Goal: Information Seeking & Learning: Understand process/instructions

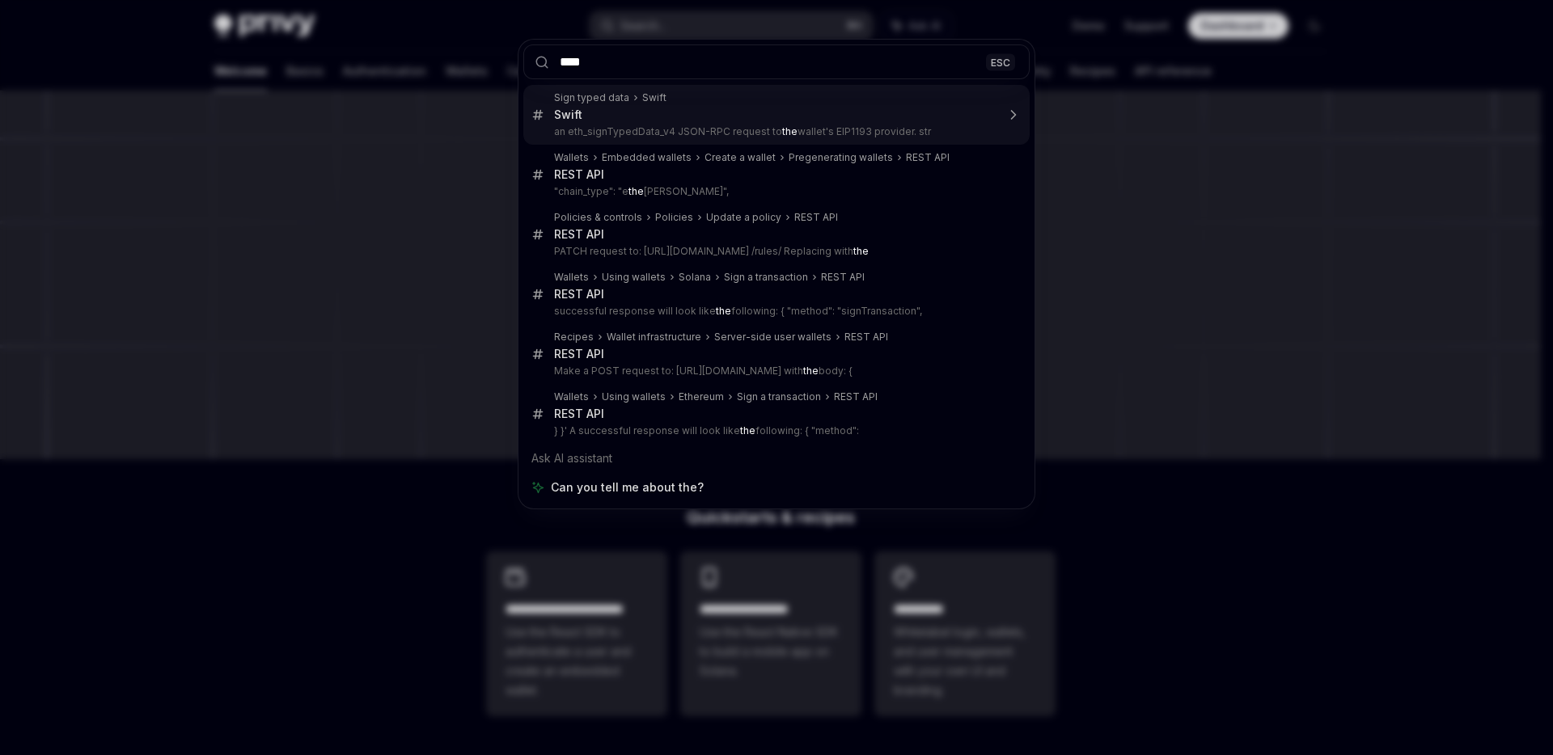
type input "*****"
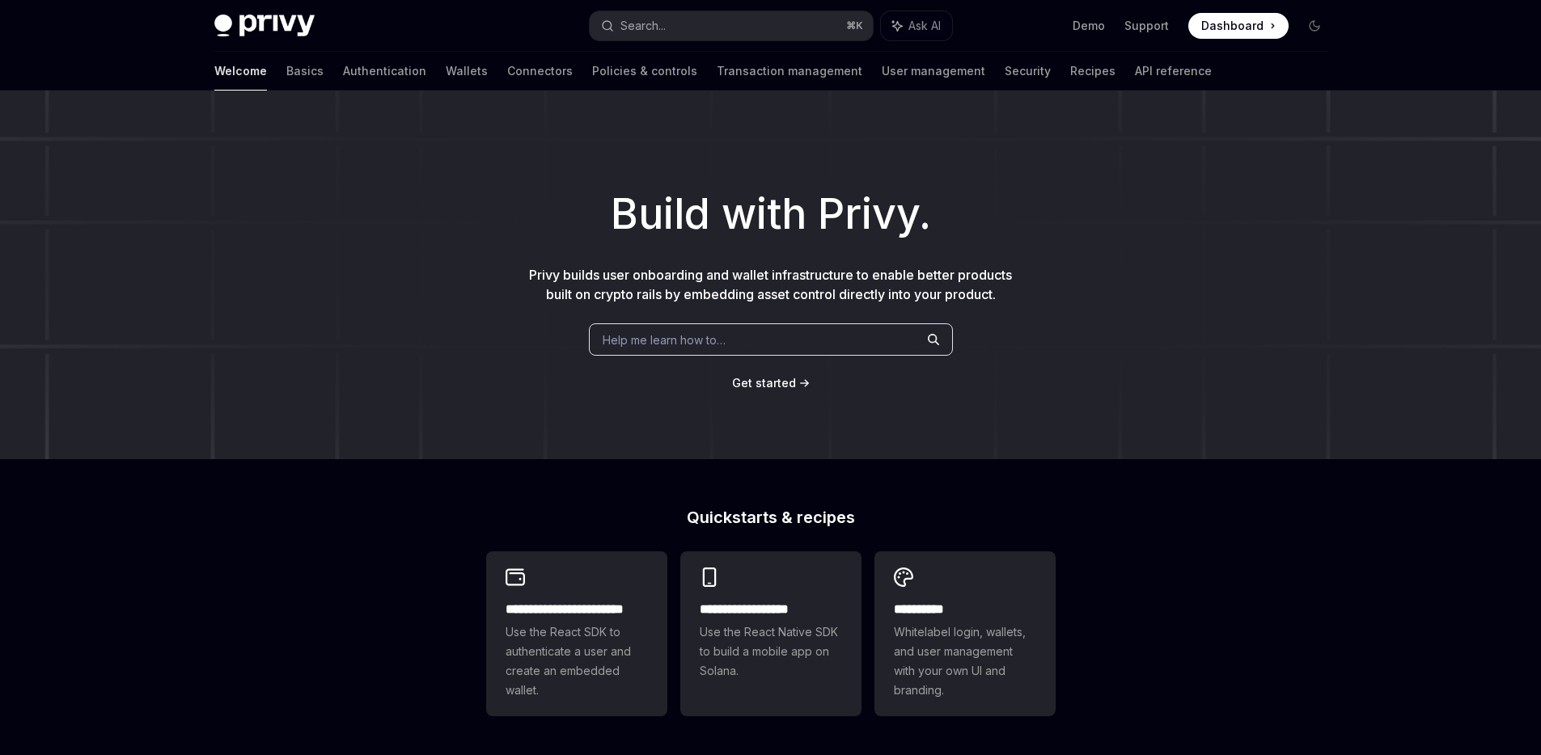
scroll to position [2299, 0]
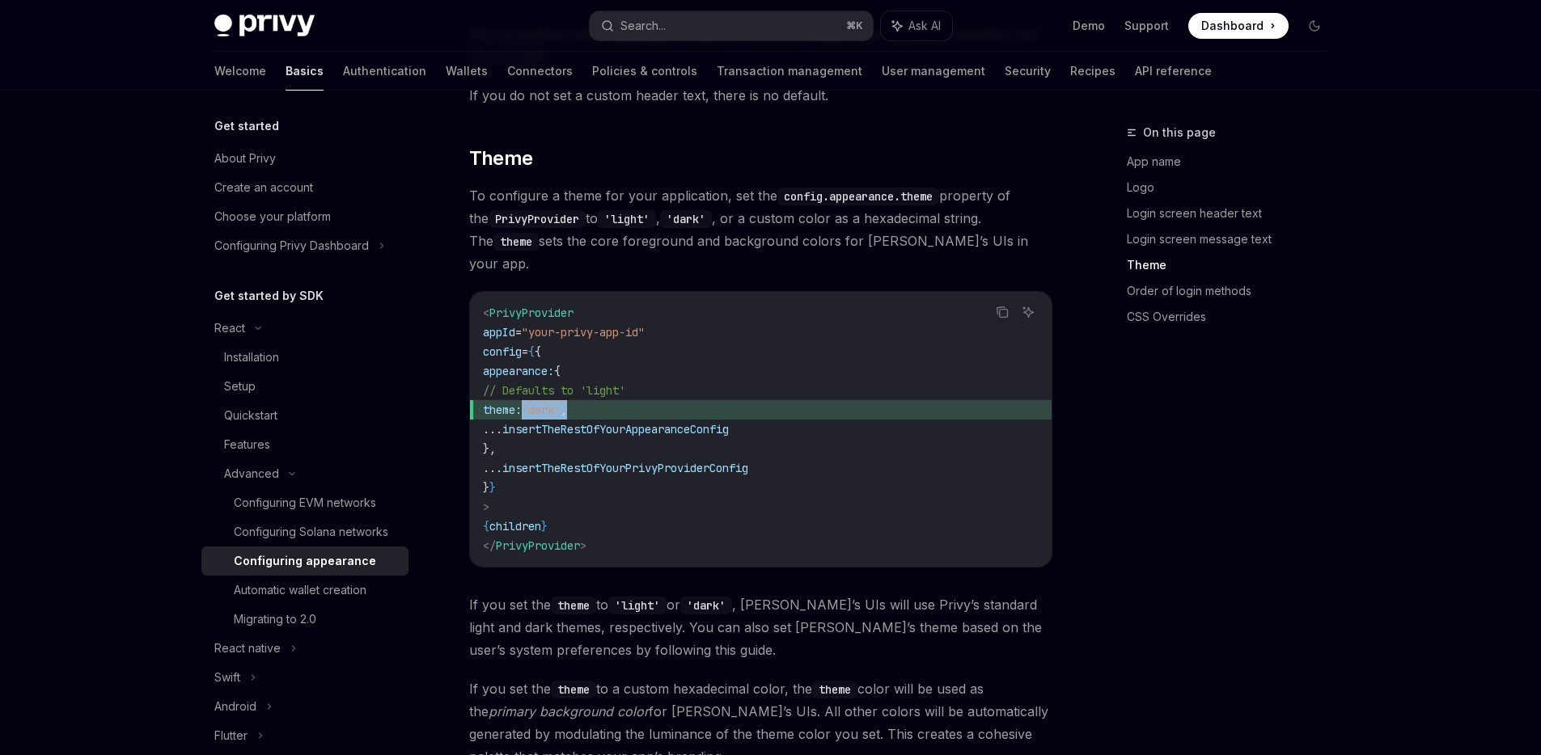
drag, startPoint x: 523, startPoint y: 364, endPoint x: 705, endPoint y: 364, distance: 182.0
click at [705, 400] on span "theme: 'dark' ," at bounding box center [761, 409] width 556 height 19
click at [705, 422] on span "insertTheRestOfYourAppearanceConfig" at bounding box center [615, 429] width 226 height 15
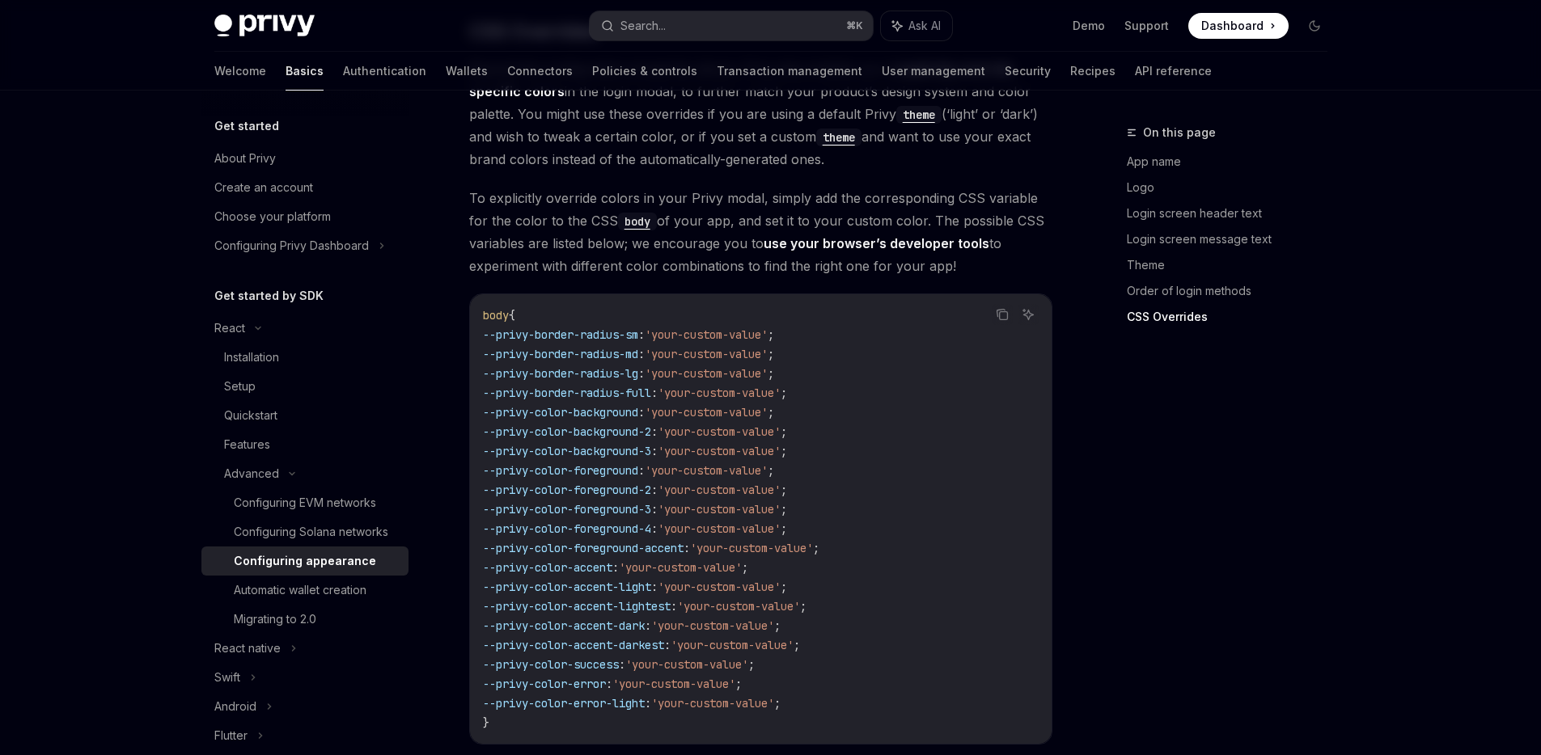
scroll to position [3888, 0]
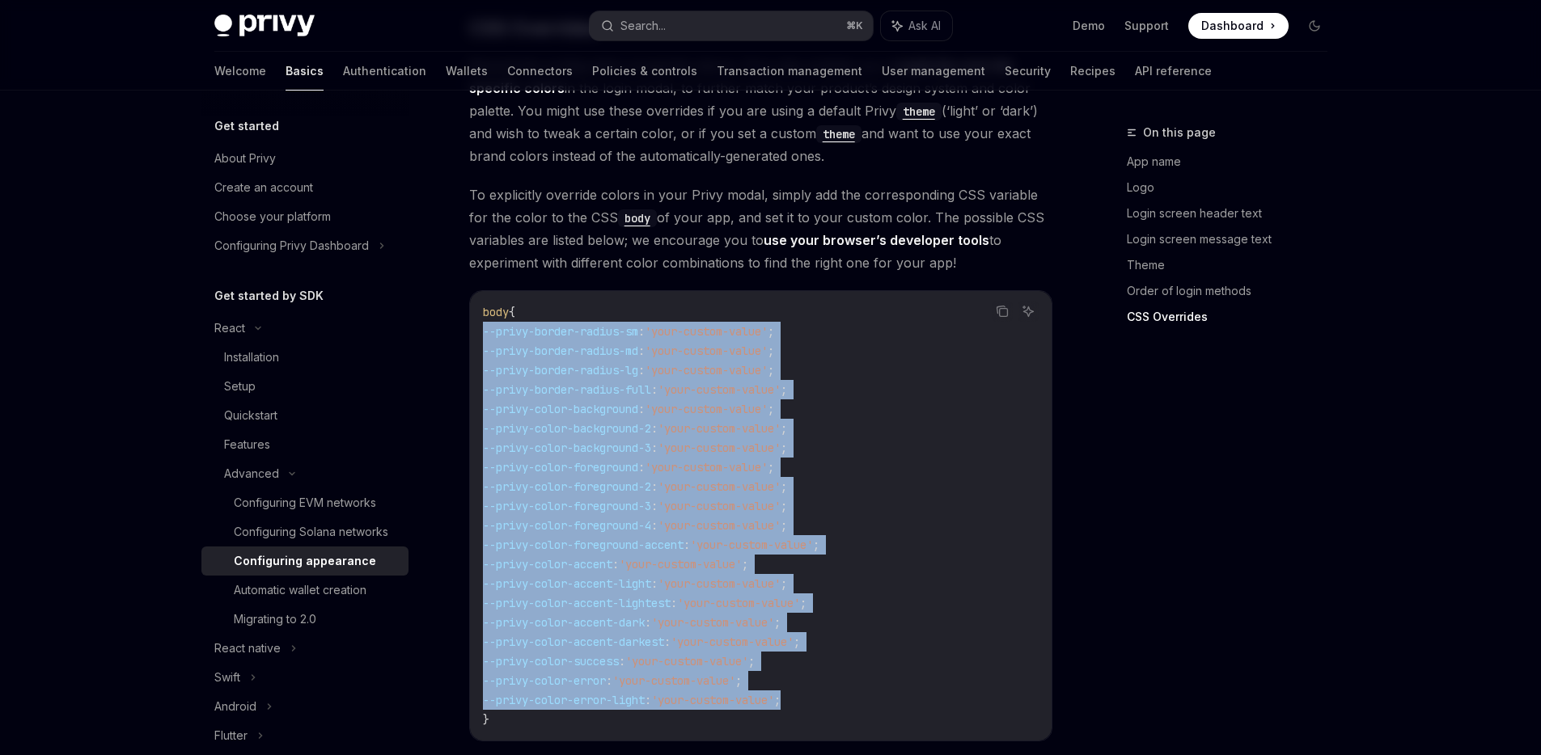
drag, startPoint x: 825, startPoint y: 656, endPoint x: 455, endPoint y: 280, distance: 527.3
copy code "--privy-border-radius-sm : 'your-custom-value' ; --privy-border-radius-md : 'yo…"
click at [629, 402] on span "--privy-color-background" at bounding box center [560, 409] width 155 height 15
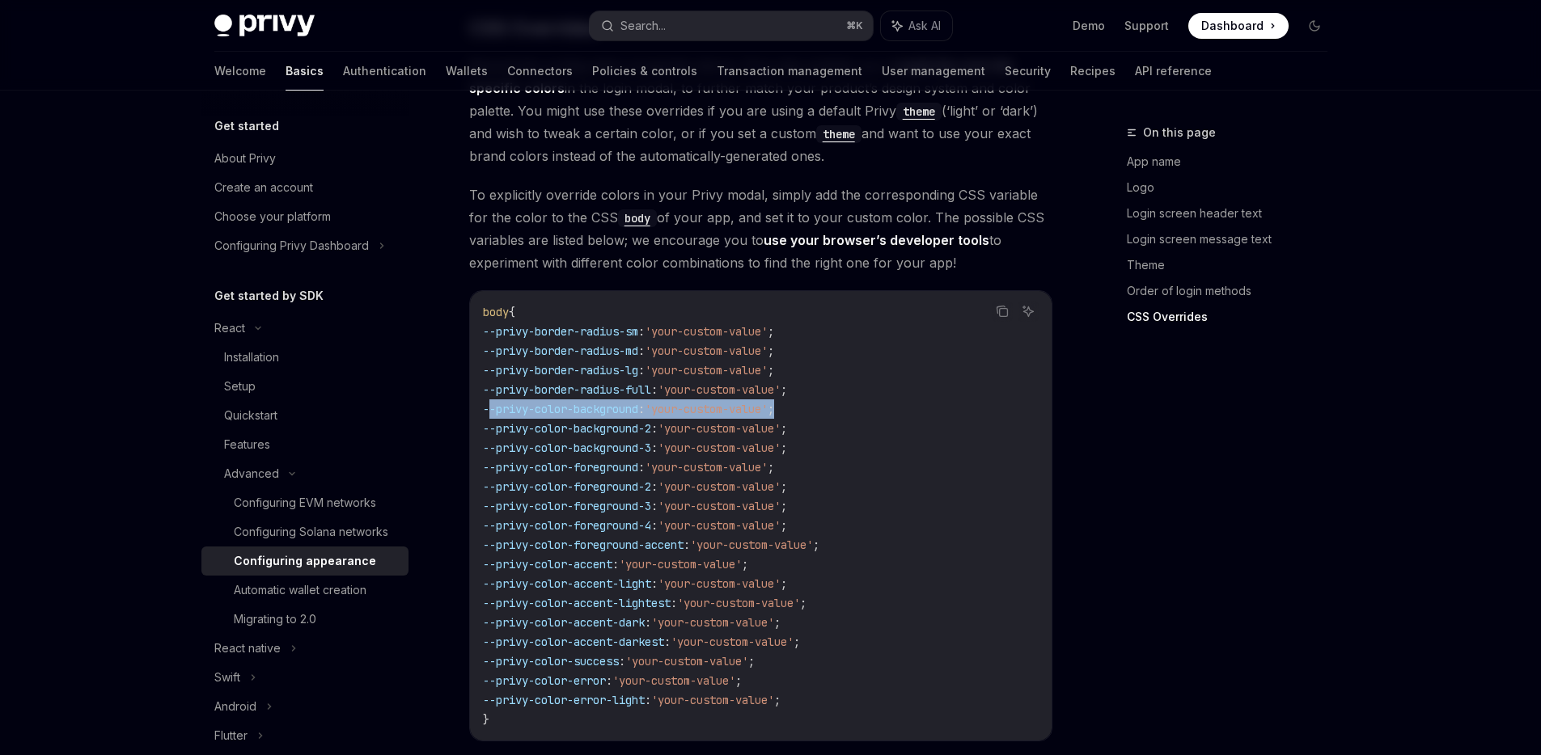
drag, startPoint x: 670, startPoint y: 362, endPoint x: 493, endPoint y: 362, distance: 177.1
click at [493, 362] on code "body { --privy-border-radius-sm : 'your-custom-value' ; --privy-border-radius-m…" at bounding box center [761, 515] width 556 height 427
copy span "--privy-color-background : 'your-custom-value' ;"
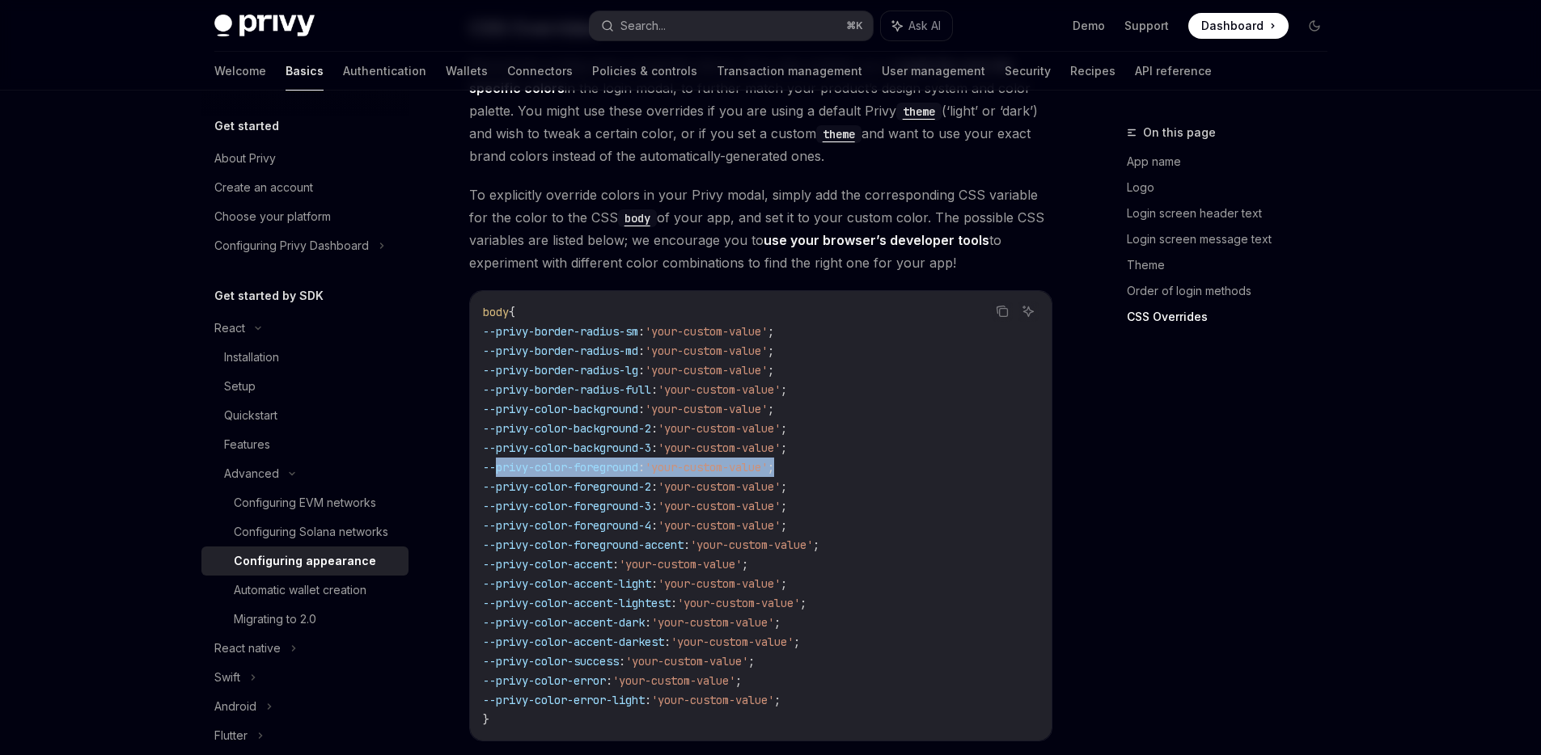
drag, startPoint x: 728, startPoint y: 420, endPoint x: 497, endPoint y: 419, distance: 230.5
click at [497, 419] on code "body { --privy-border-radius-sm : 'your-custom-value' ; --privy-border-radius-m…" at bounding box center [761, 515] width 556 height 427
copy span "--privy-color-foreground : 'your-custom-value' ;"
type textarea "*"
